Goal: Task Accomplishment & Management: Use online tool/utility

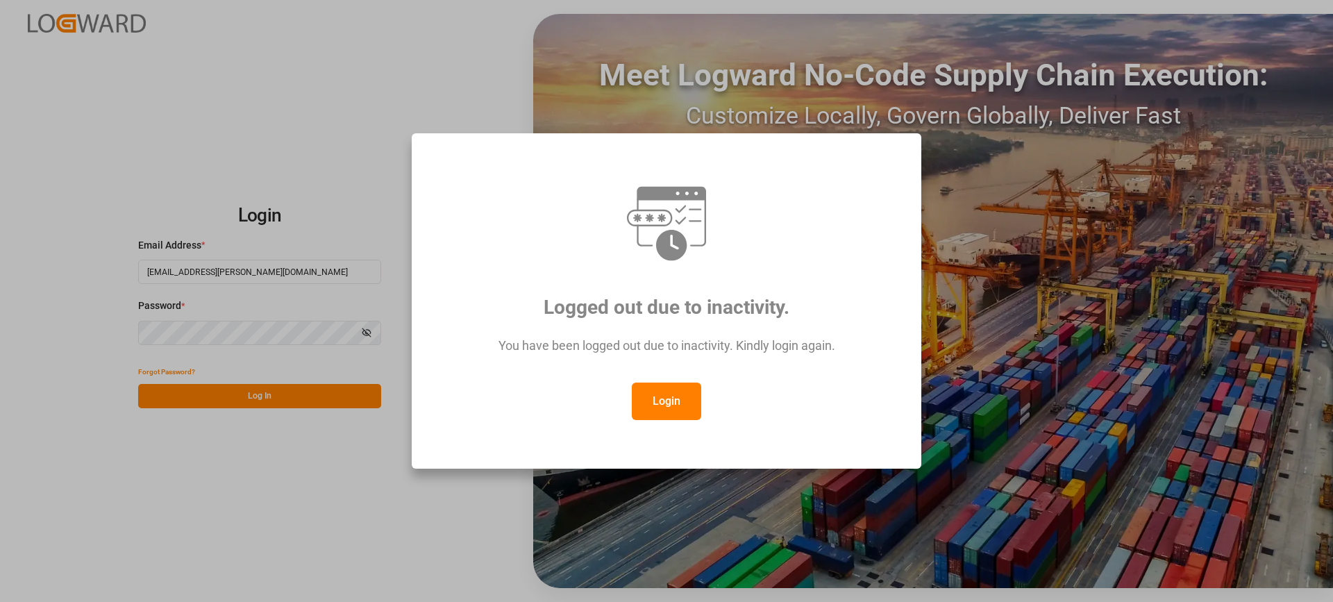
click at [657, 402] on button "Login" at bounding box center [666, 400] width 69 height 37
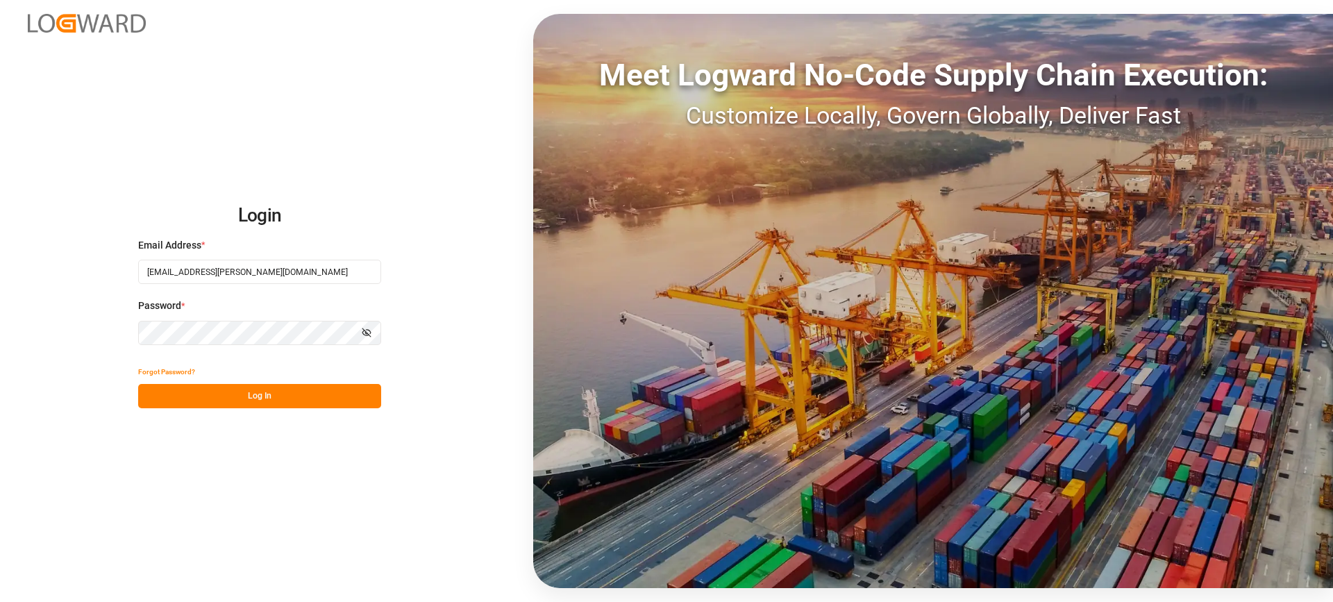
click at [321, 400] on button "Log In" at bounding box center [259, 396] width 243 height 24
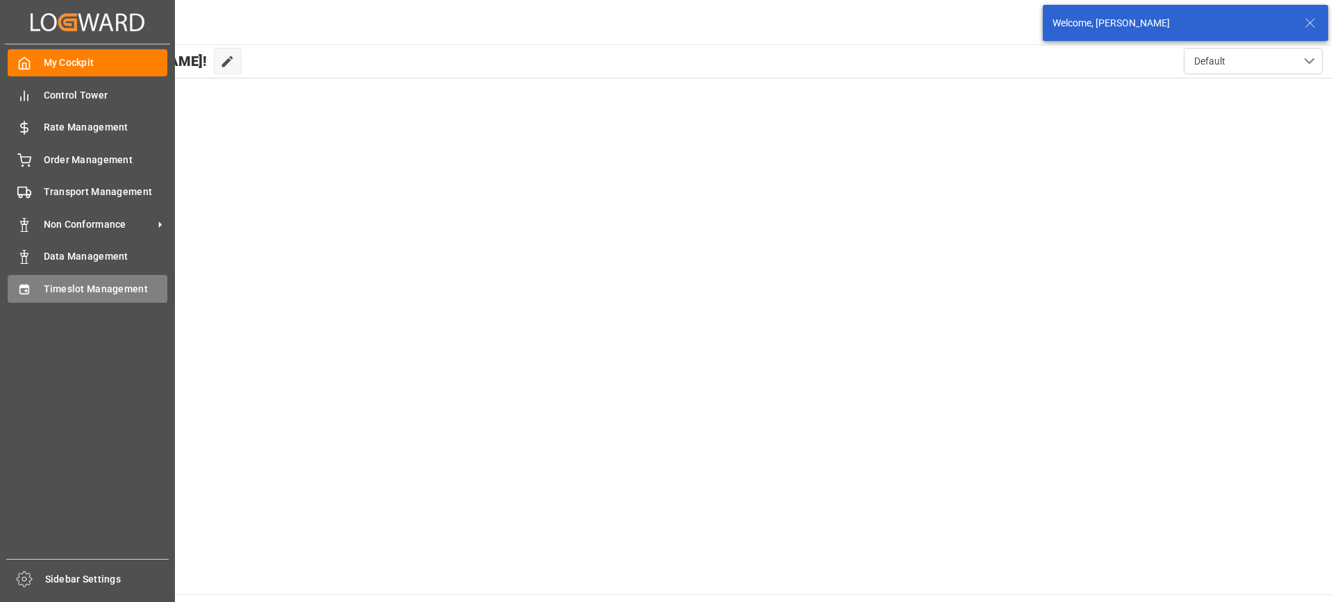
click at [42, 289] on div "Timeslot Management Timeslot Management" at bounding box center [88, 288] width 160 height 27
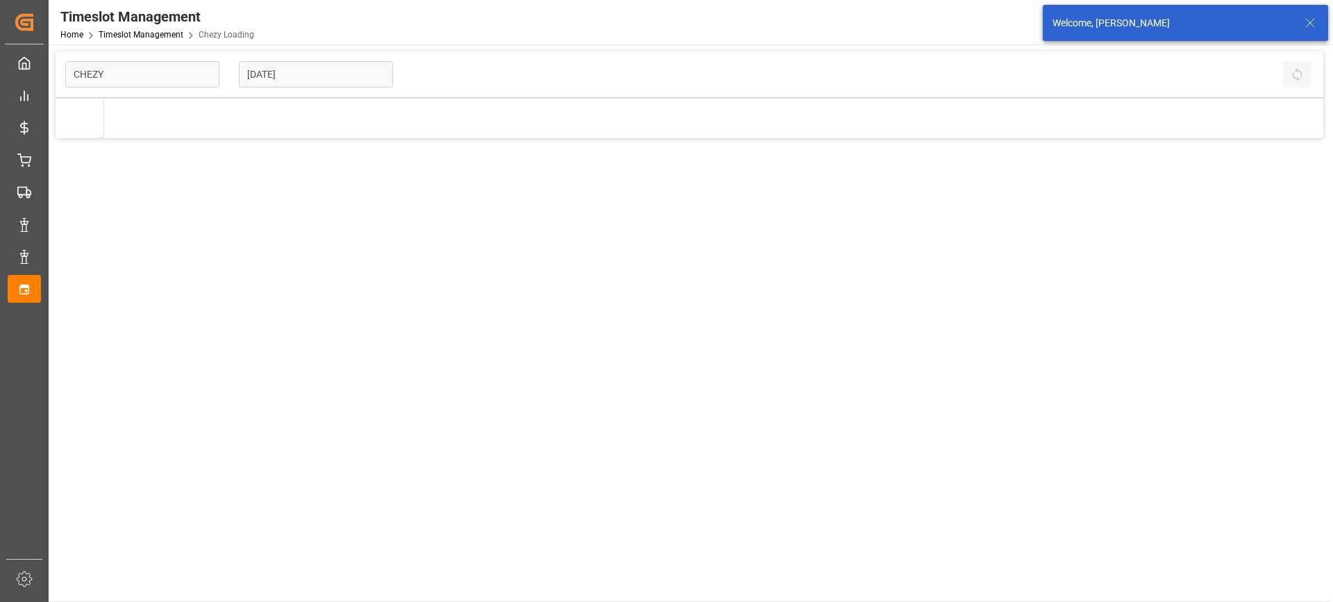
type input "Chezy Loading"
